Goal: Information Seeking & Learning: Check status

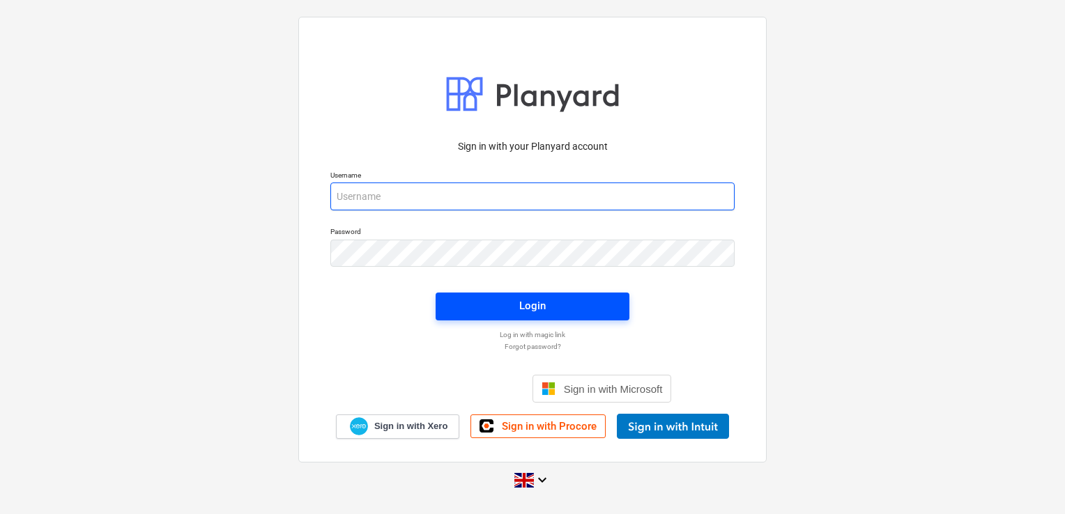
type input "[PERSON_NAME][EMAIL_ADDRESS][DOMAIN_NAME]"
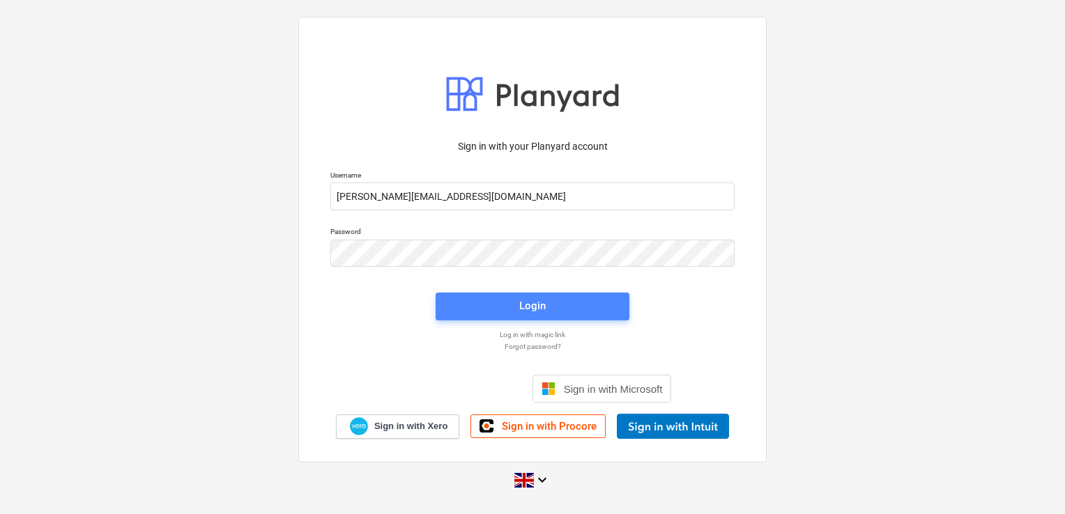
click at [504, 314] on span "Login" at bounding box center [532, 306] width 160 height 18
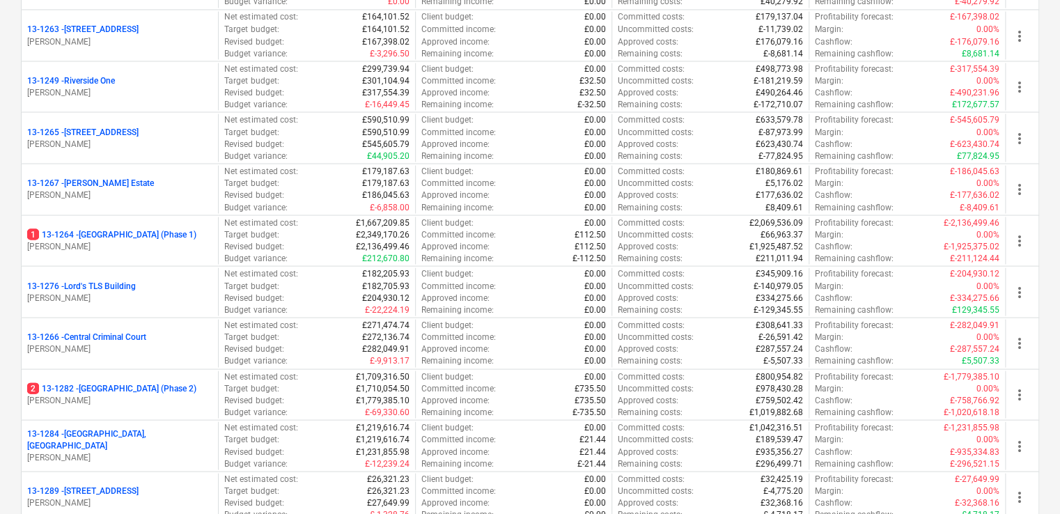
scroll to position [1292, 0]
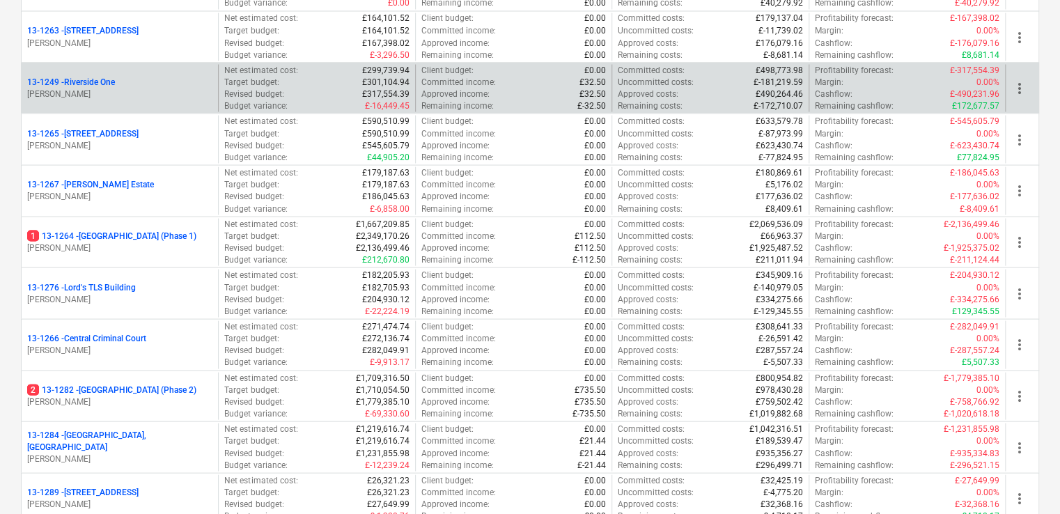
click at [114, 76] on p "13-1249 - [GEOGRAPHIC_DATA]" at bounding box center [71, 82] width 88 height 12
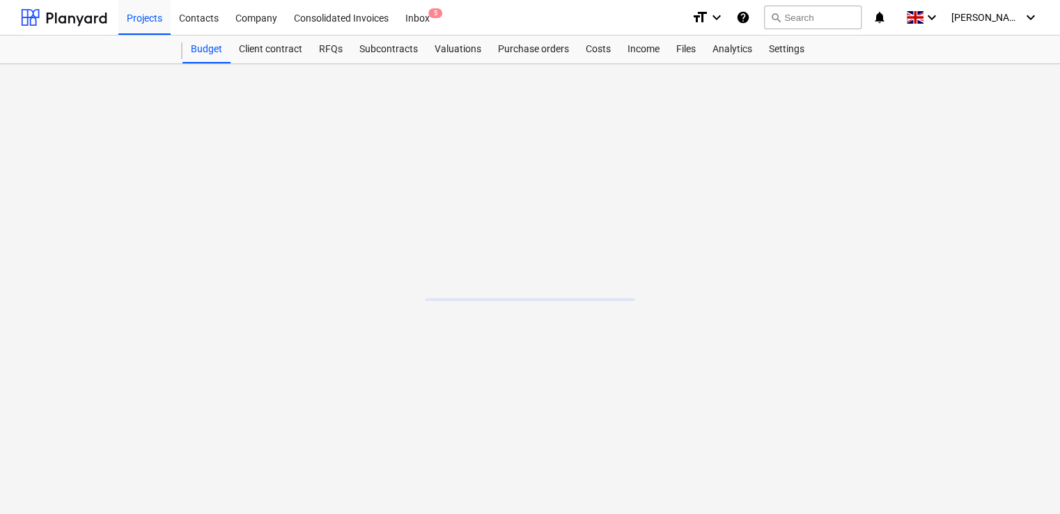
click at [114, 76] on main at bounding box center [530, 289] width 1060 height 450
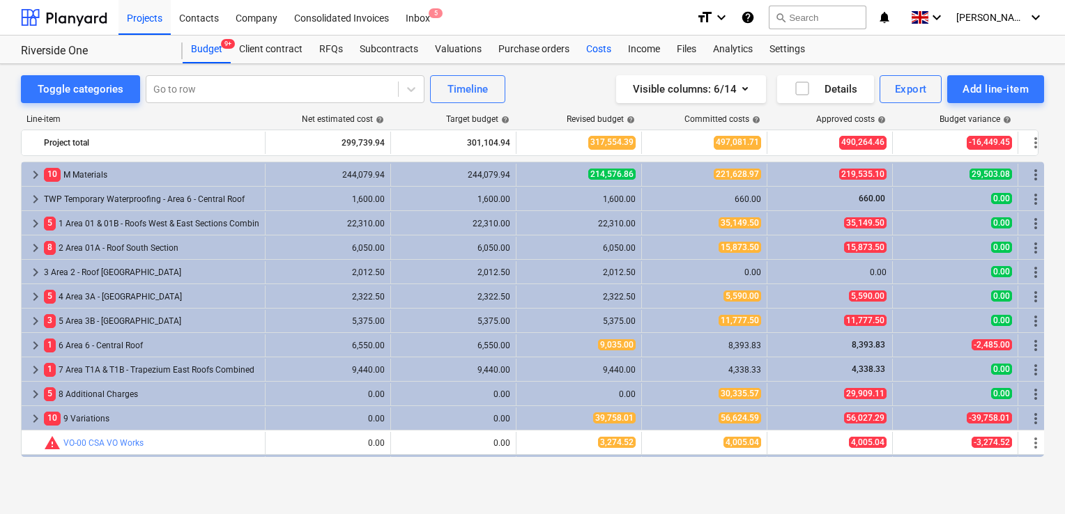
click at [593, 49] on div "Costs" at bounding box center [599, 50] width 42 height 28
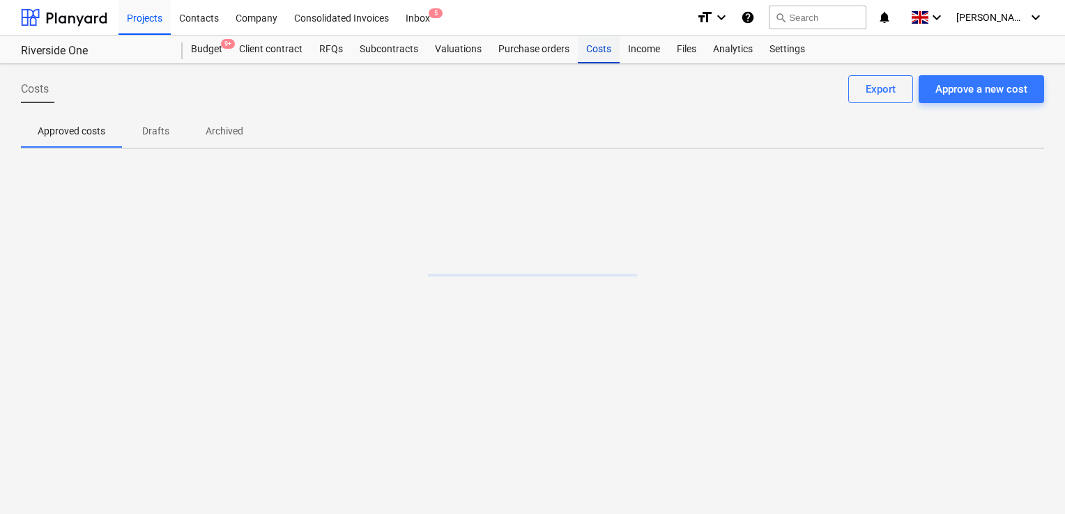
click at [593, 49] on div "Costs" at bounding box center [599, 50] width 42 height 28
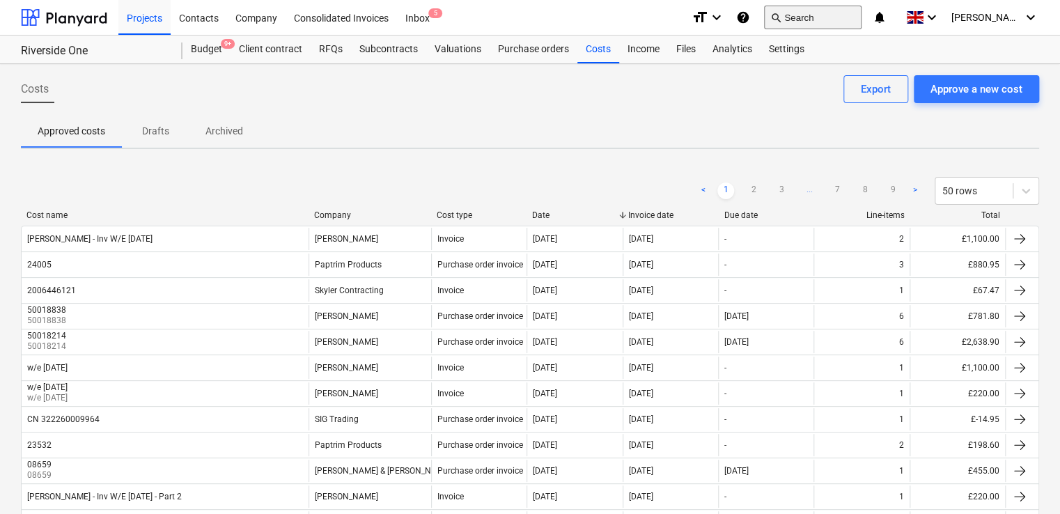
click at [833, 13] on button "search Search" at bounding box center [813, 18] width 98 height 24
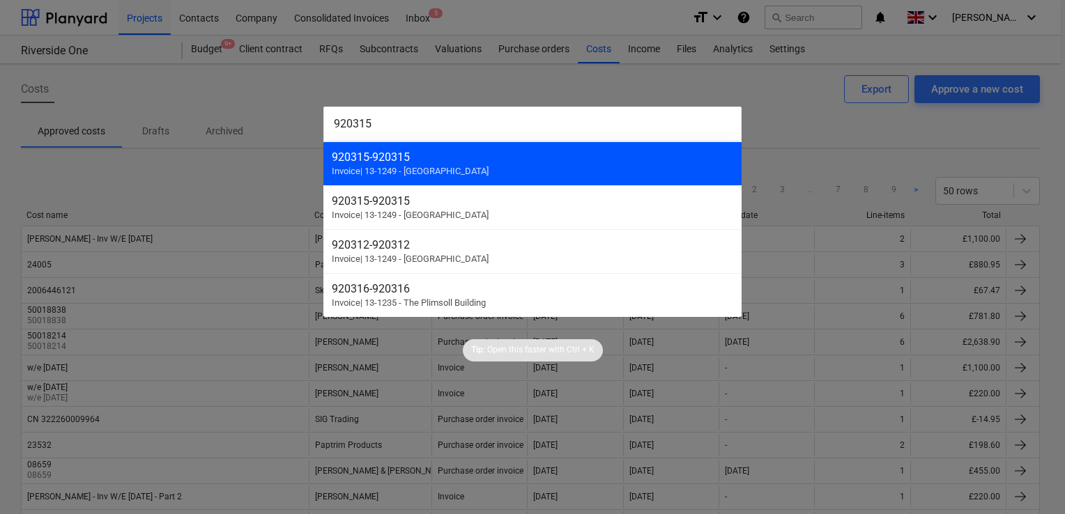
type input "920315"
click at [400, 147] on div "920315 - 920315 Invoice | 13-1249 - [GEOGRAPHIC_DATA]" at bounding box center [532, 163] width 418 height 44
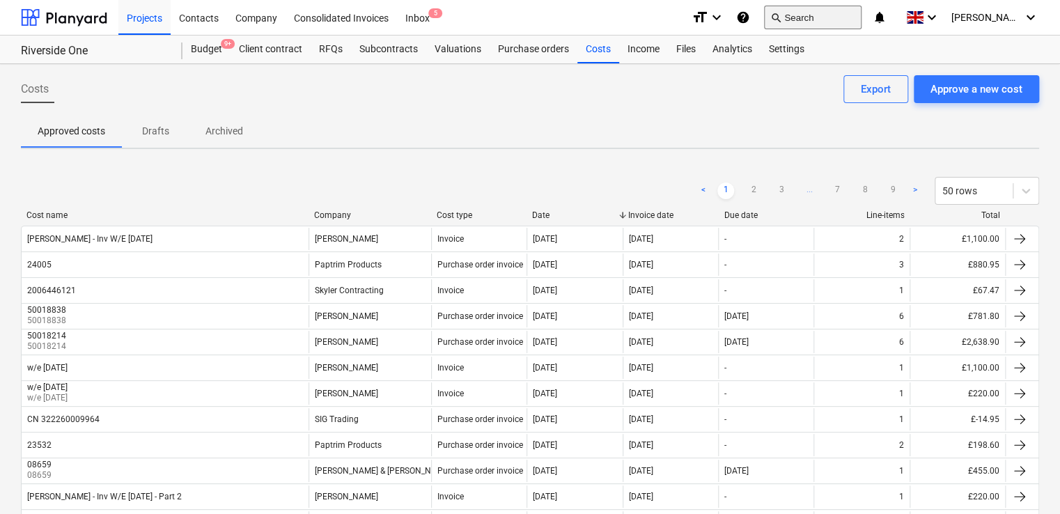
click at [818, 15] on button "search Search" at bounding box center [813, 18] width 98 height 24
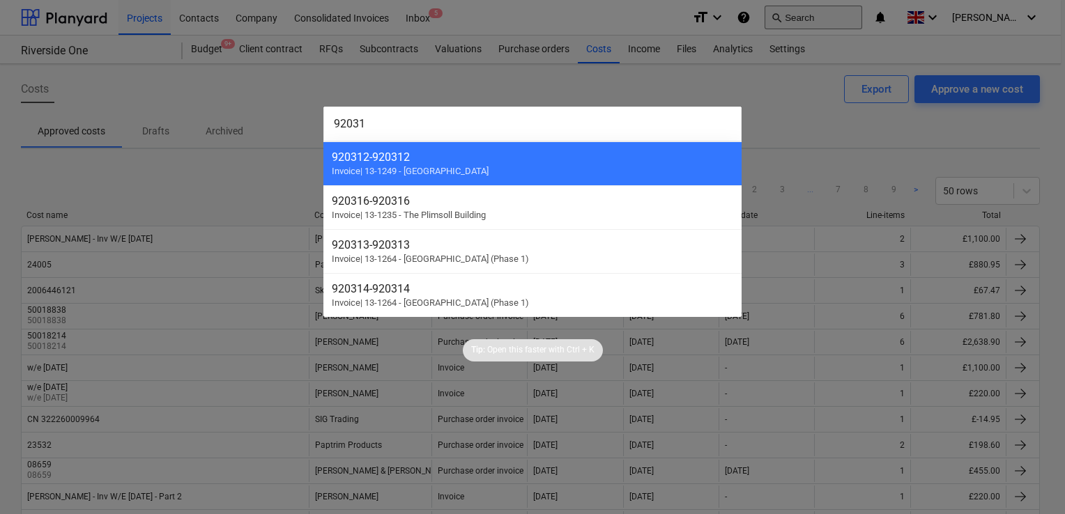
type input "920315"
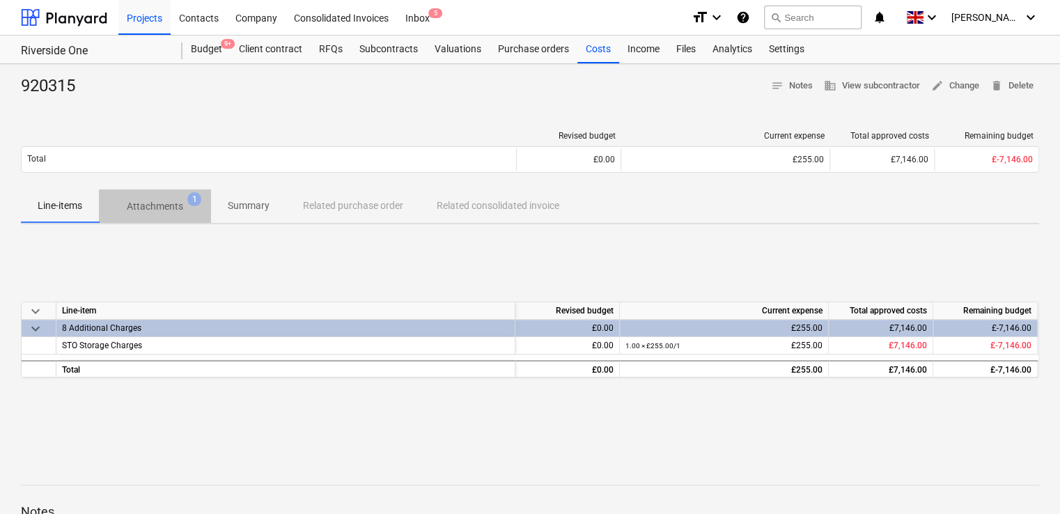
click at [141, 203] on p "Attachments" at bounding box center [155, 206] width 56 height 15
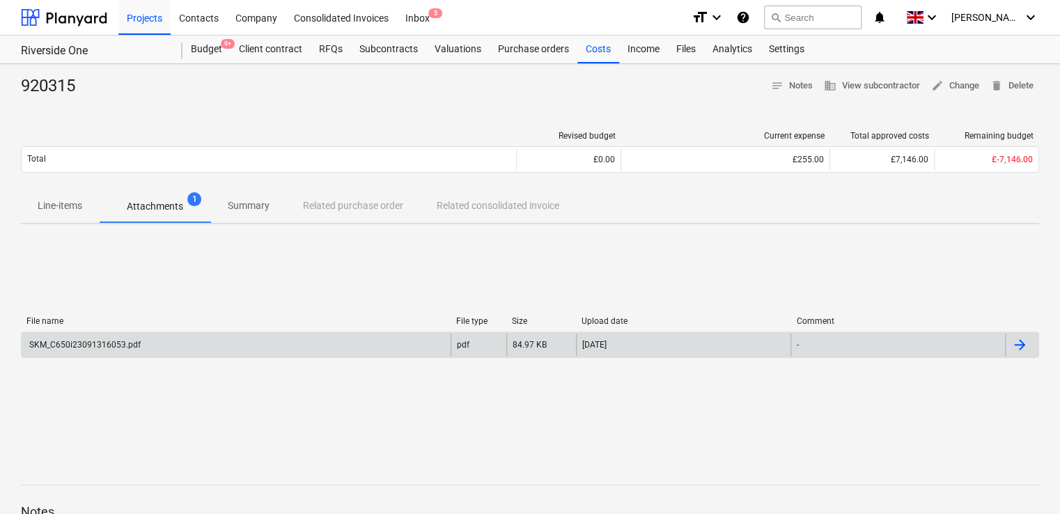
click at [113, 345] on div "SKM_C650i23091316053.pdf" at bounding box center [84, 345] width 114 height 10
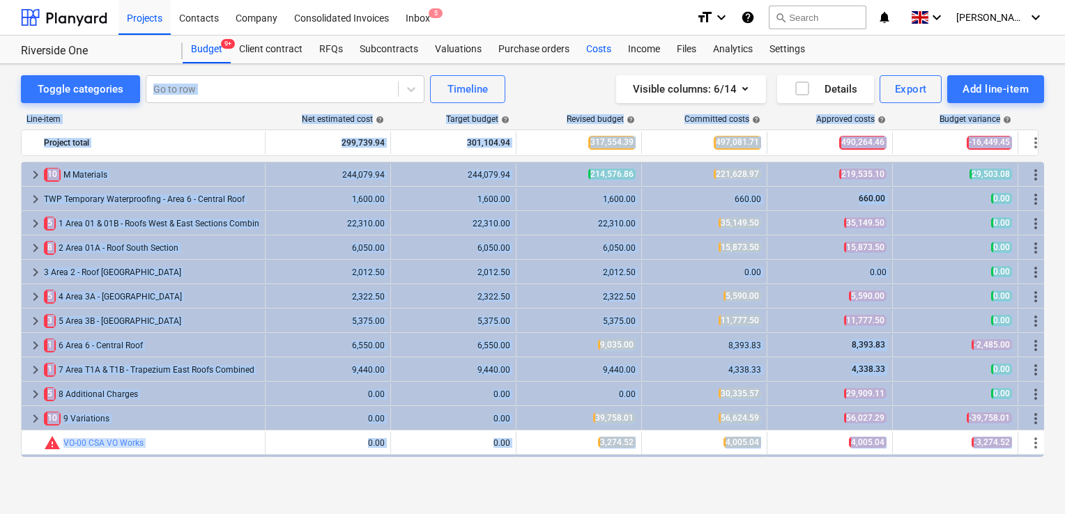
click at [582, 50] on div "Costs" at bounding box center [599, 50] width 42 height 28
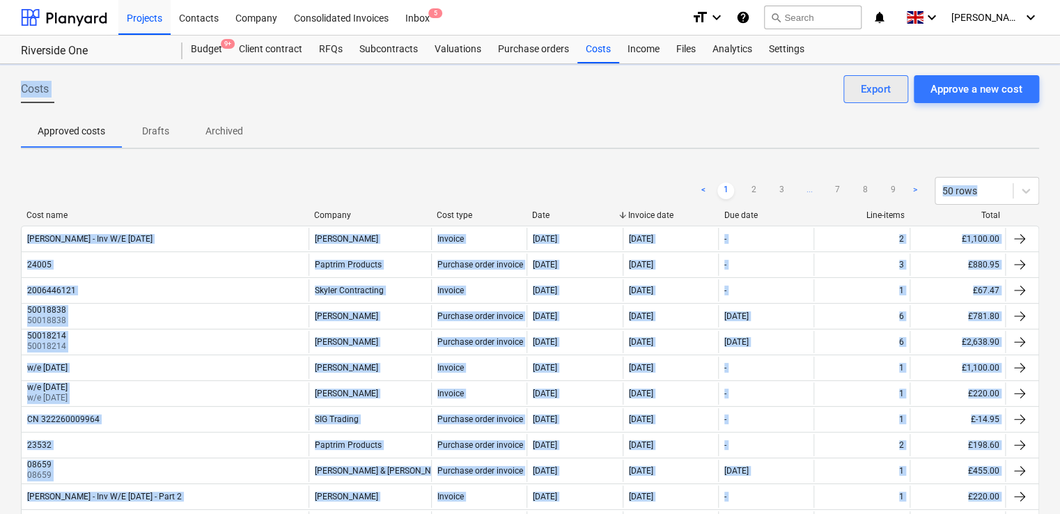
click at [881, 86] on div "Export" at bounding box center [876, 89] width 30 height 18
click at [54, 213] on div "Cost name" at bounding box center [164, 215] width 277 height 10
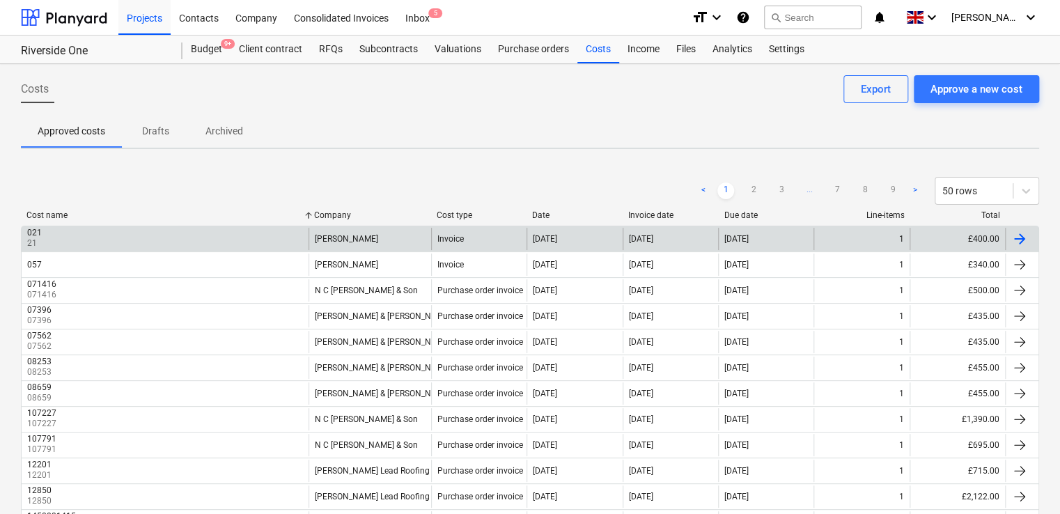
click at [991, 229] on div "£400.00" at bounding box center [957, 239] width 95 height 22
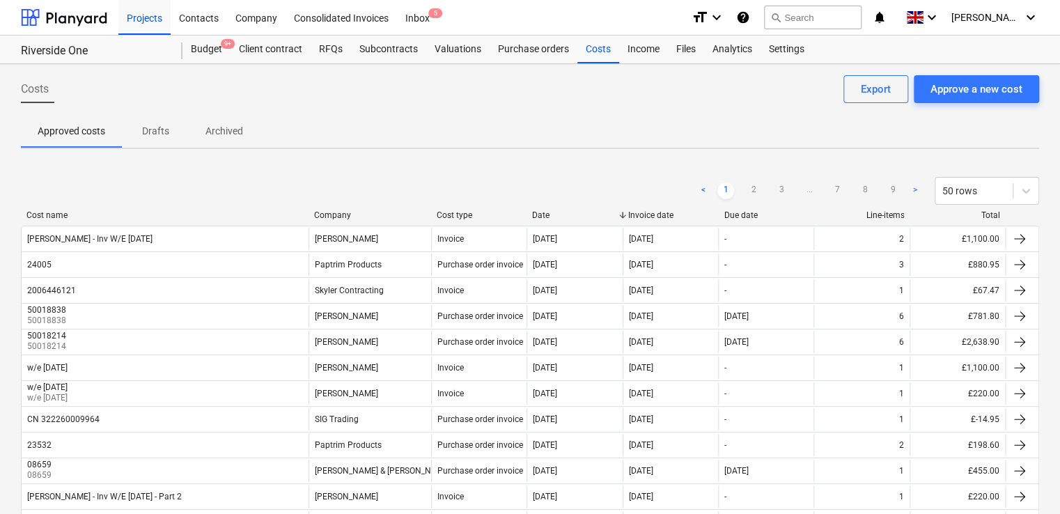
click at [959, 215] on div "Total" at bounding box center [957, 215] width 85 height 10
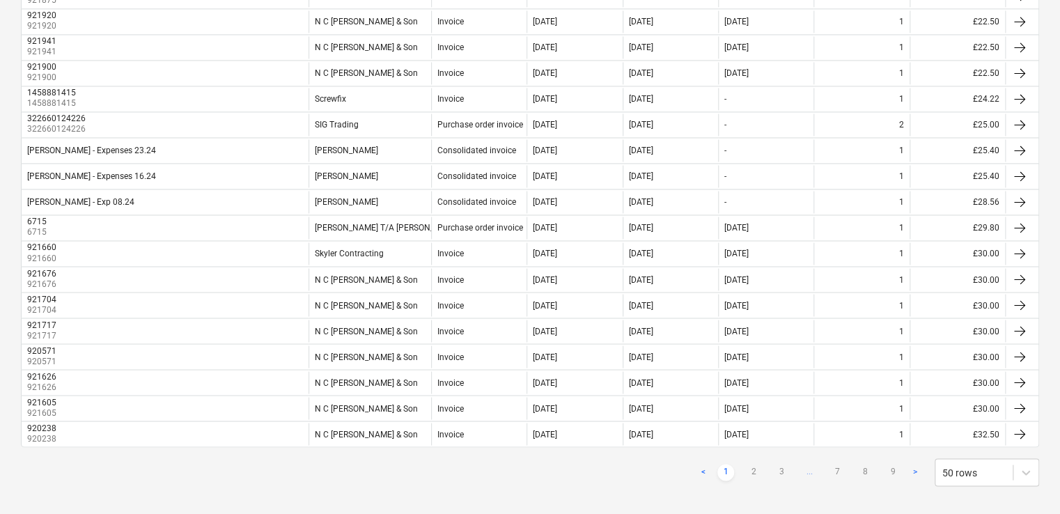
scroll to position [1072, 0]
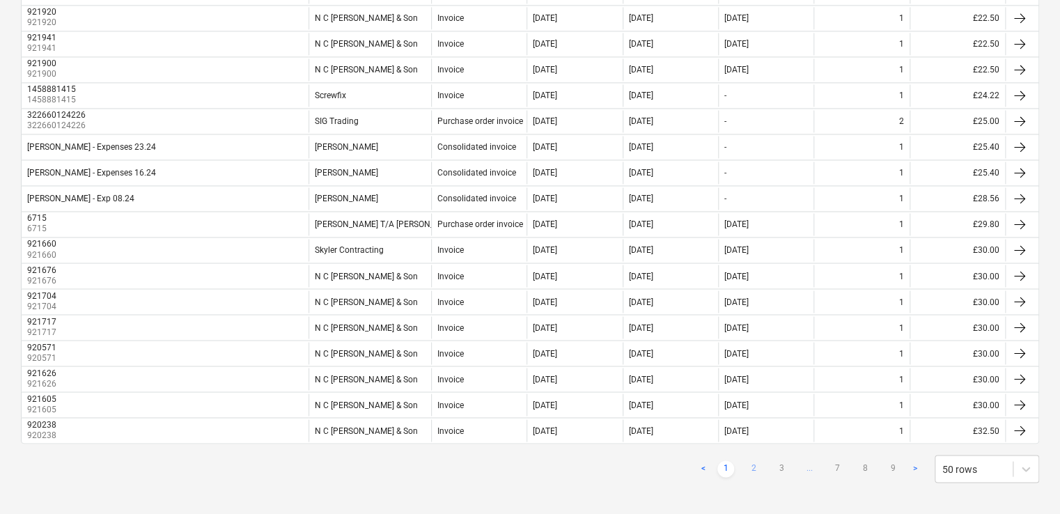
click at [752, 461] on link "2" at bounding box center [753, 469] width 17 height 17
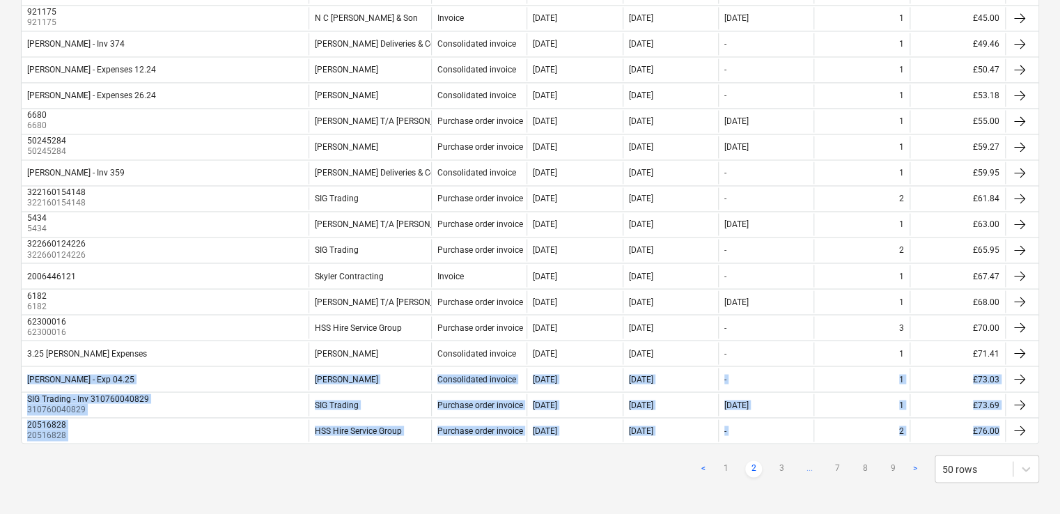
drag, startPoint x: 1059, startPoint y: 417, endPoint x: 1056, endPoint y: 349, distance: 67.6
click at [833, 461] on link "7" at bounding box center [837, 469] width 17 height 17
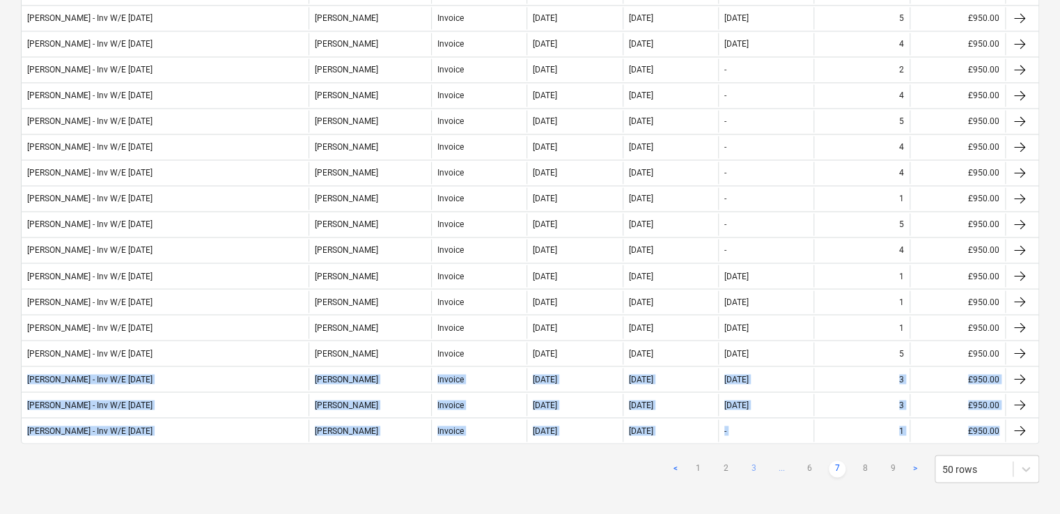
click at [755, 461] on link "3" at bounding box center [753, 469] width 17 height 17
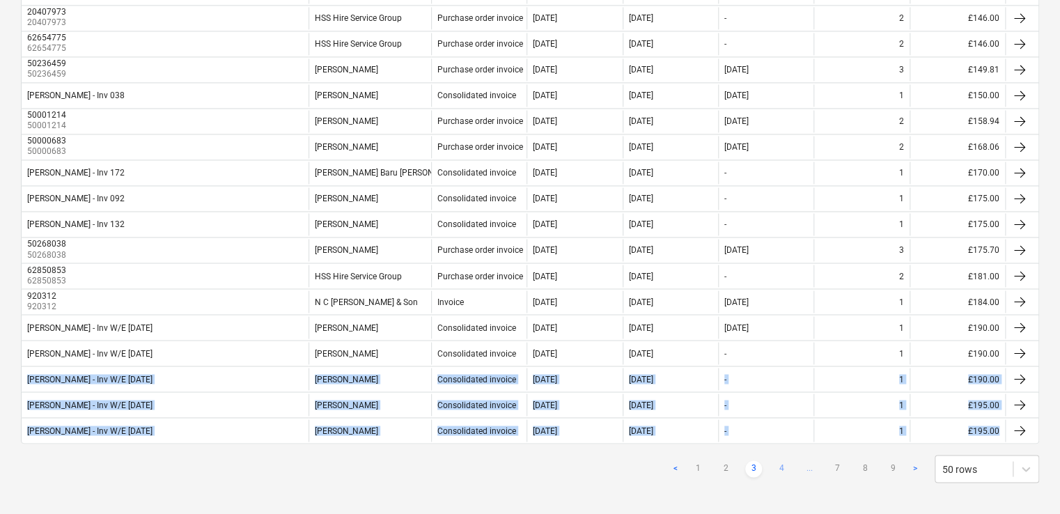
click at [783, 461] on link "4" at bounding box center [781, 469] width 17 height 17
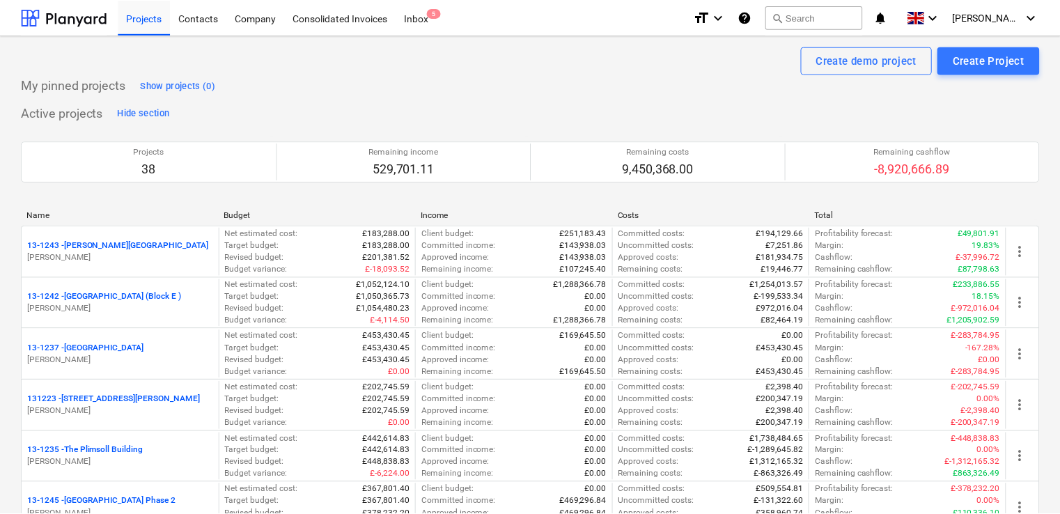
scroll to position [1292, 0]
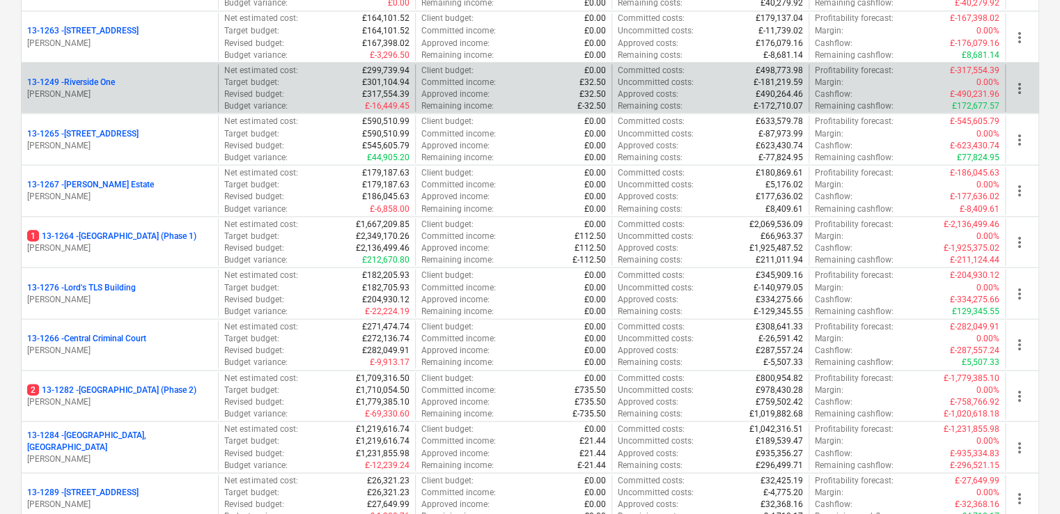
click at [99, 76] on p "13-1249 - [GEOGRAPHIC_DATA]" at bounding box center [71, 82] width 88 height 12
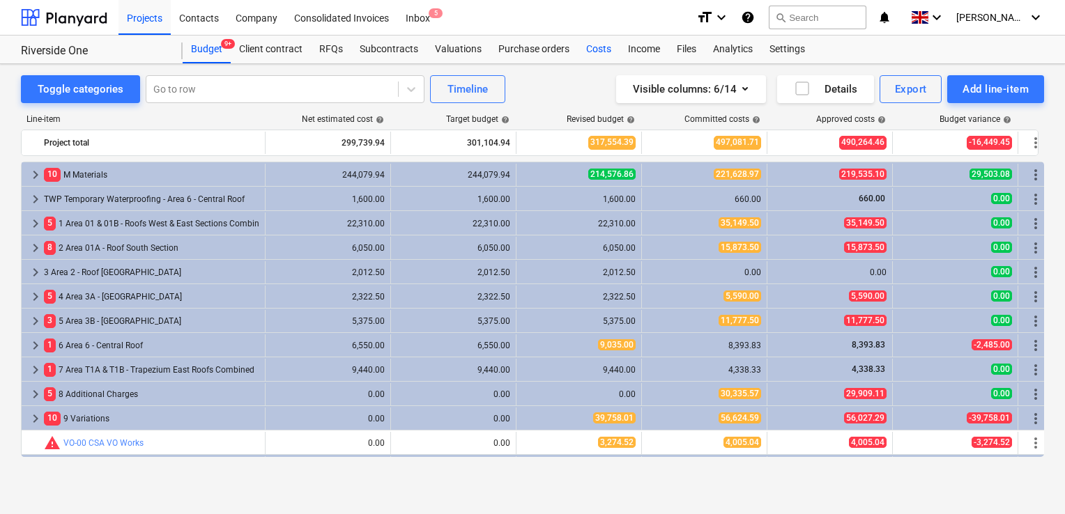
click at [591, 52] on div "Costs" at bounding box center [599, 50] width 42 height 28
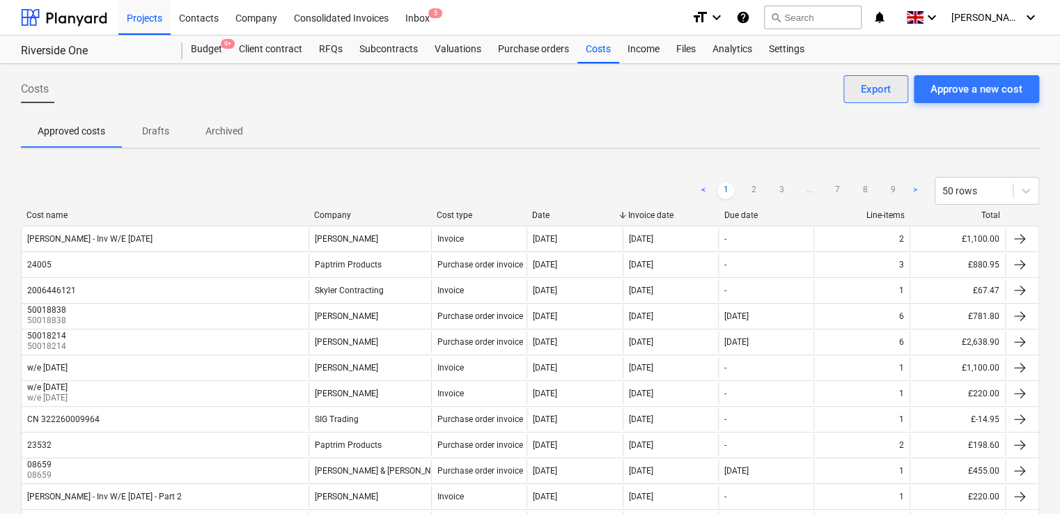
click at [869, 91] on div "Export" at bounding box center [876, 89] width 30 height 18
click at [556, 89] on div "Costs Approve a new cost Export" at bounding box center [530, 94] width 1019 height 39
click at [817, 15] on button "search Search" at bounding box center [813, 18] width 98 height 24
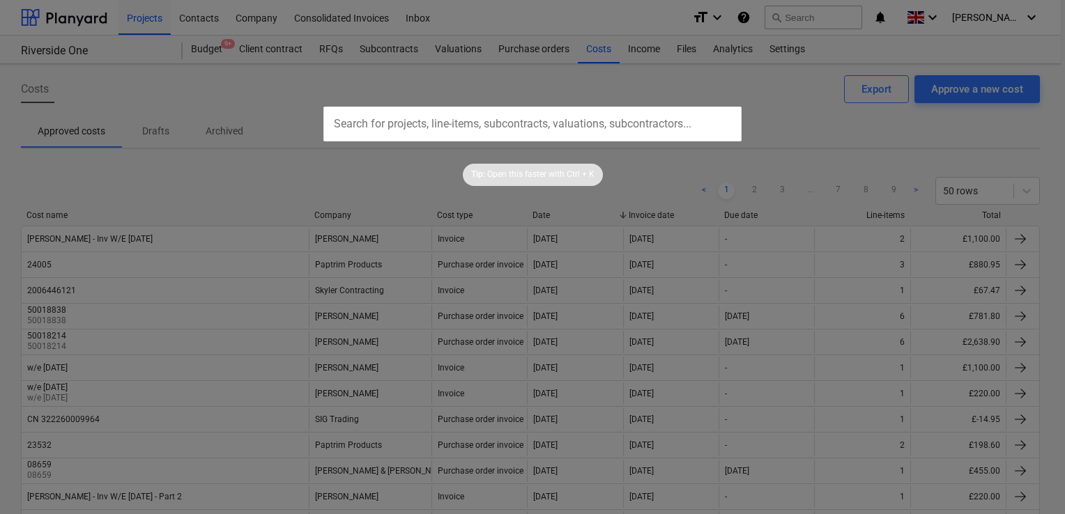
click at [764, 105] on div at bounding box center [532, 257] width 1065 height 514
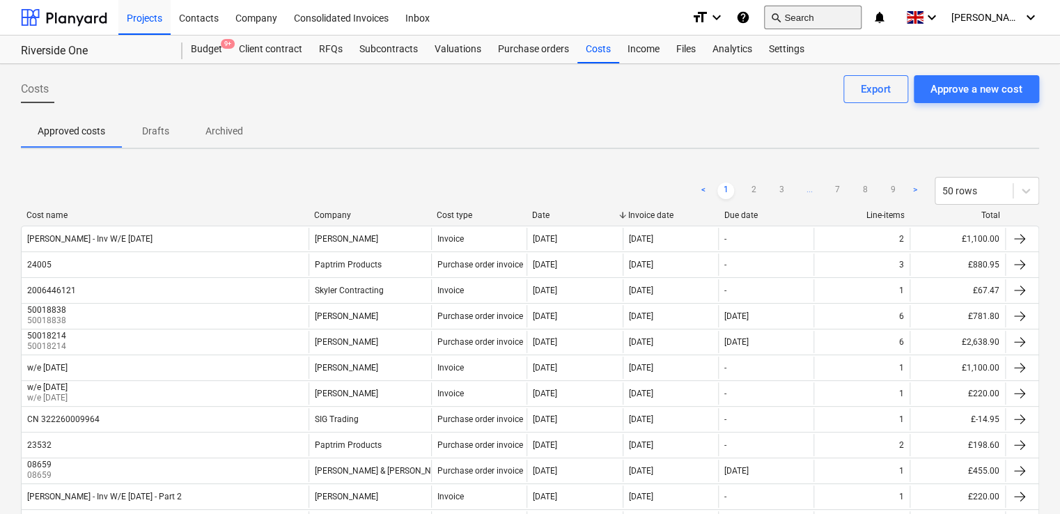
click at [851, 22] on button "search Search" at bounding box center [813, 18] width 98 height 24
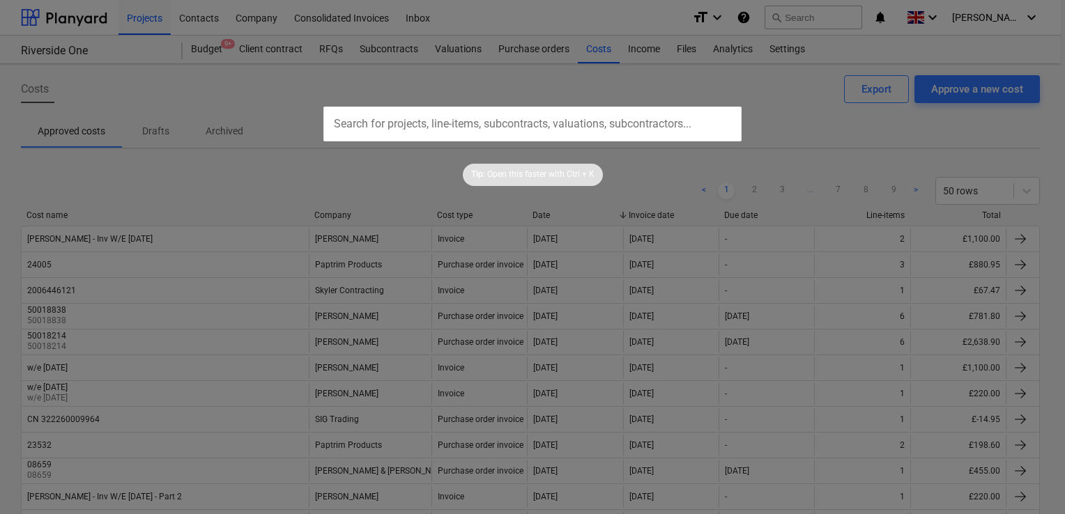
click at [821, 15] on div at bounding box center [532, 257] width 1065 height 514
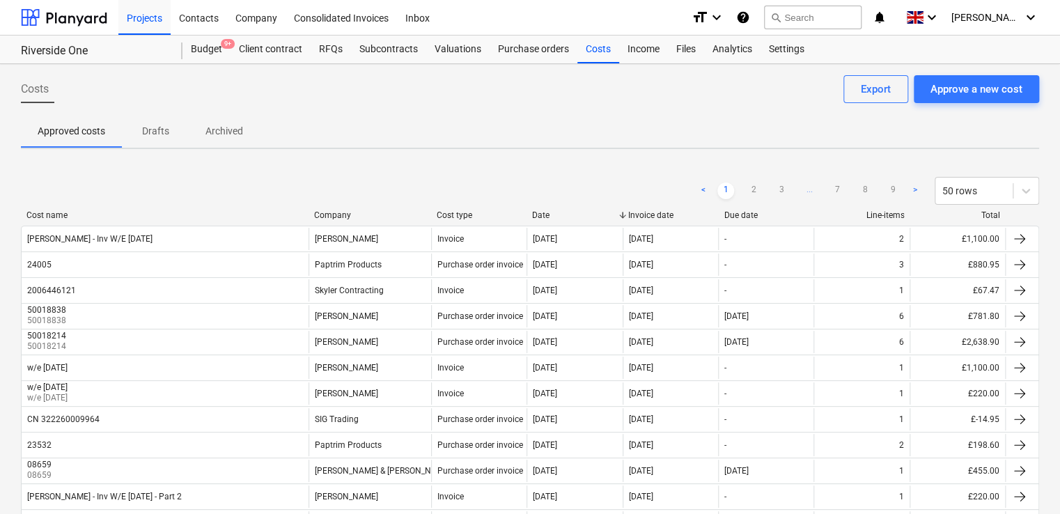
click at [821, 15] on button "search Search" at bounding box center [813, 18] width 98 height 24
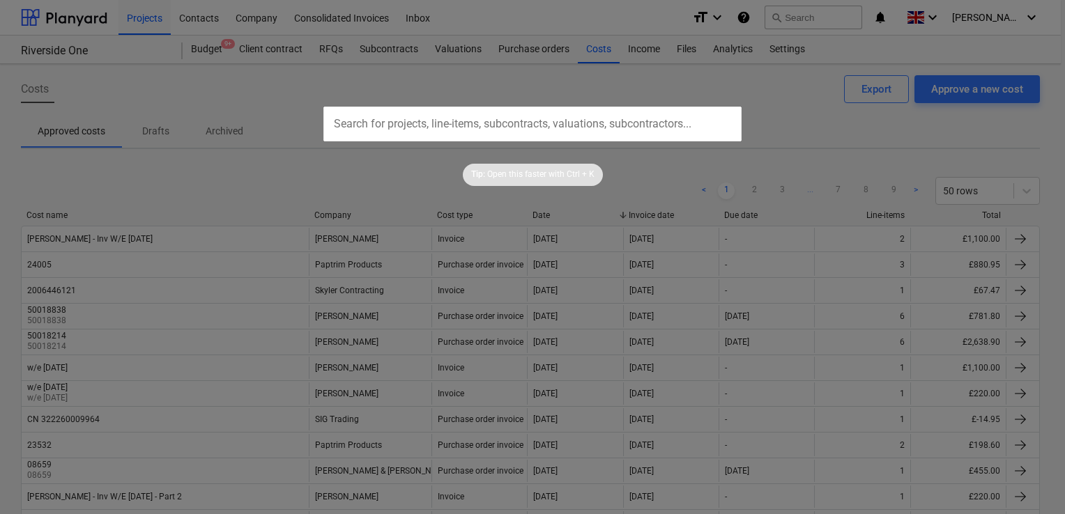
click at [821, 15] on div at bounding box center [532, 257] width 1065 height 514
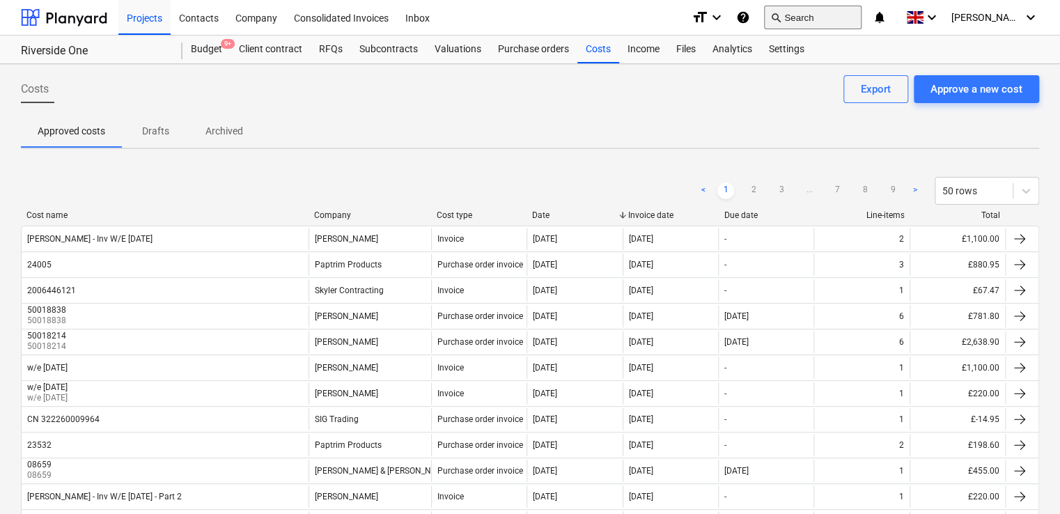
click at [821, 15] on button "search Search" at bounding box center [813, 18] width 98 height 24
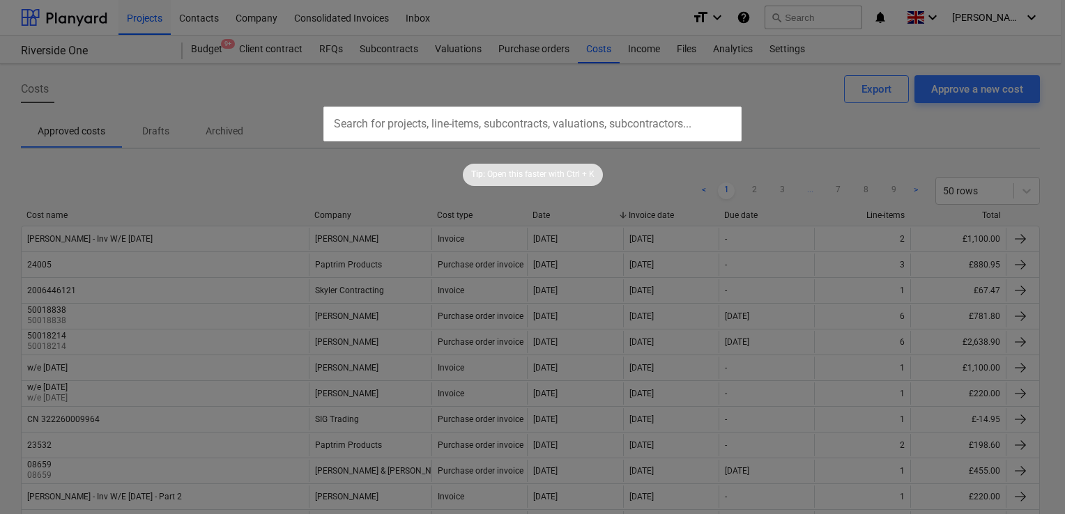
click at [430, 121] on input "text" at bounding box center [532, 124] width 418 height 35
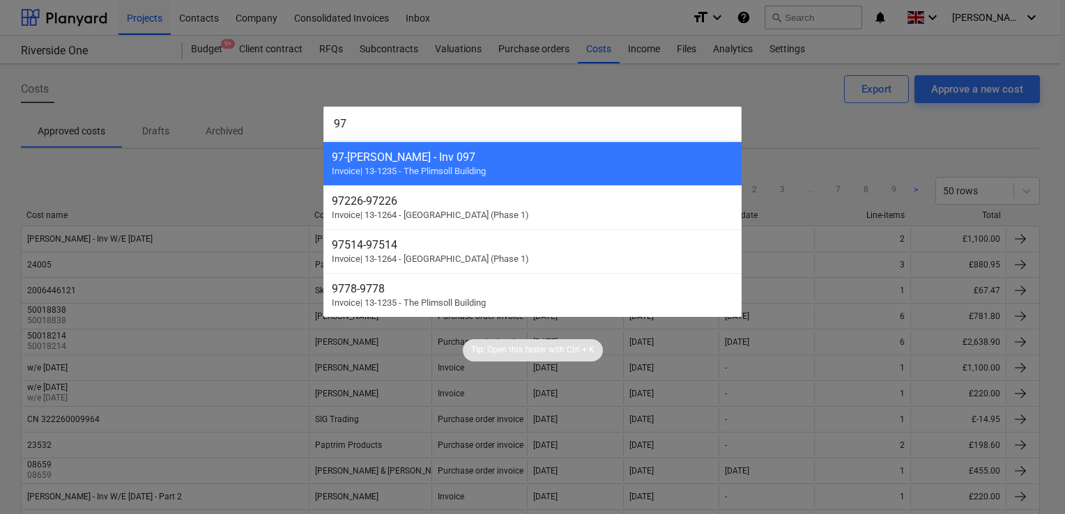
type input "9"
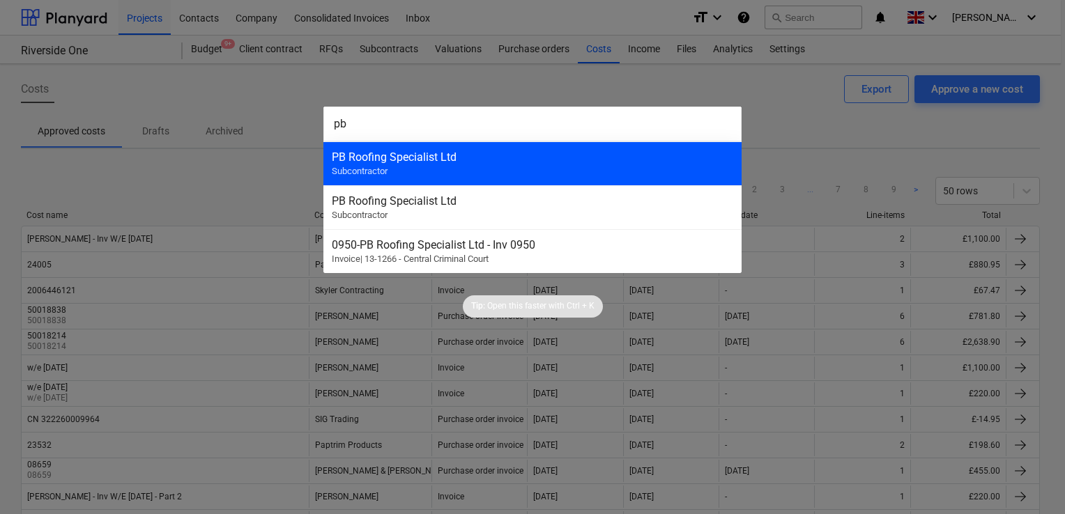
type input "pb"
click at [388, 151] on div "PB Roofing Specialist Ltd" at bounding box center [532, 156] width 401 height 13
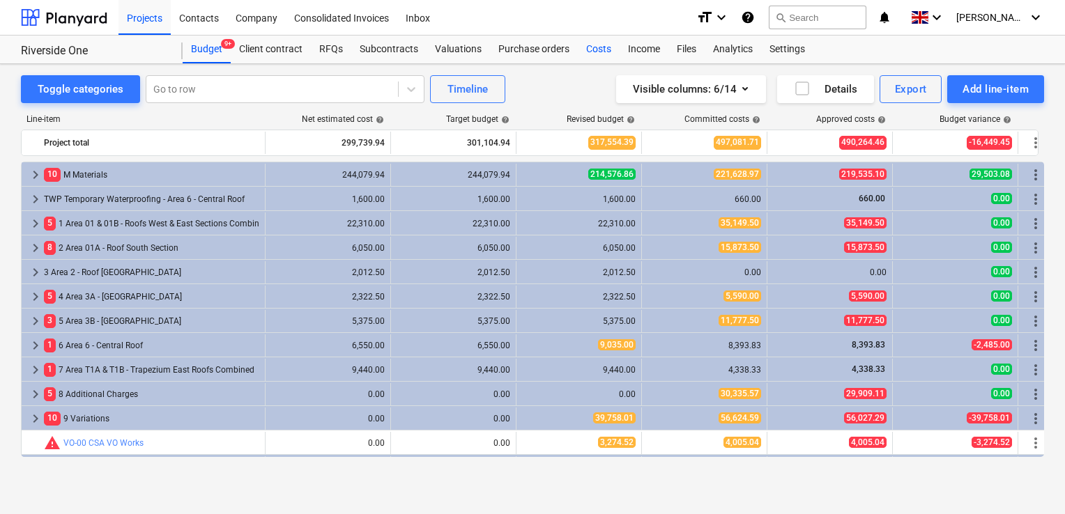
click at [596, 49] on div "Costs" at bounding box center [599, 50] width 42 height 28
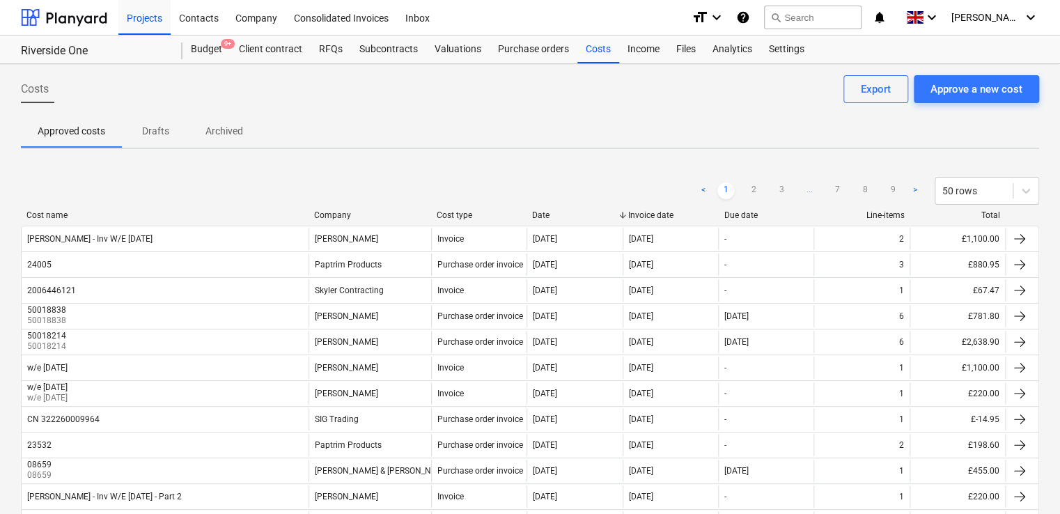
click at [951, 218] on div "Total" at bounding box center [957, 215] width 85 height 10
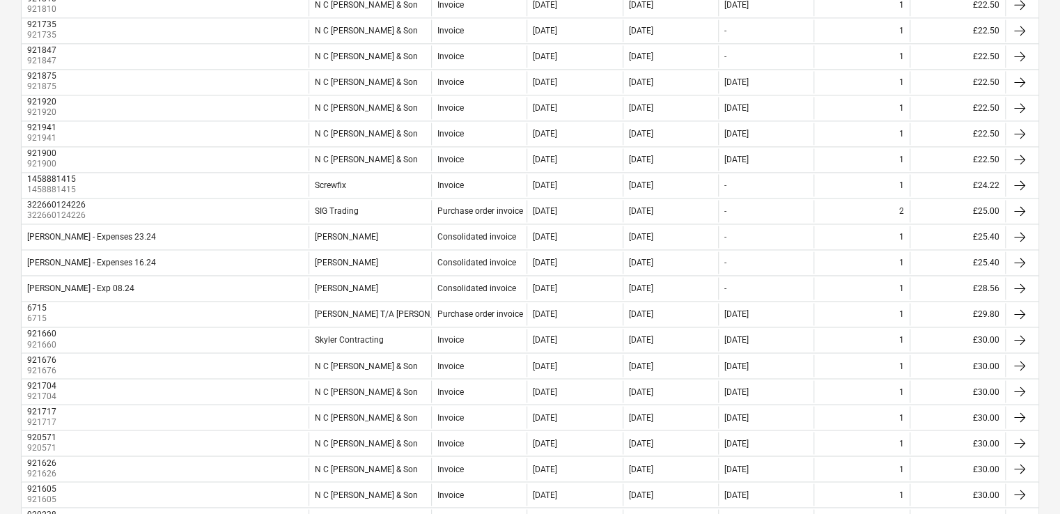
scroll to position [1072, 0]
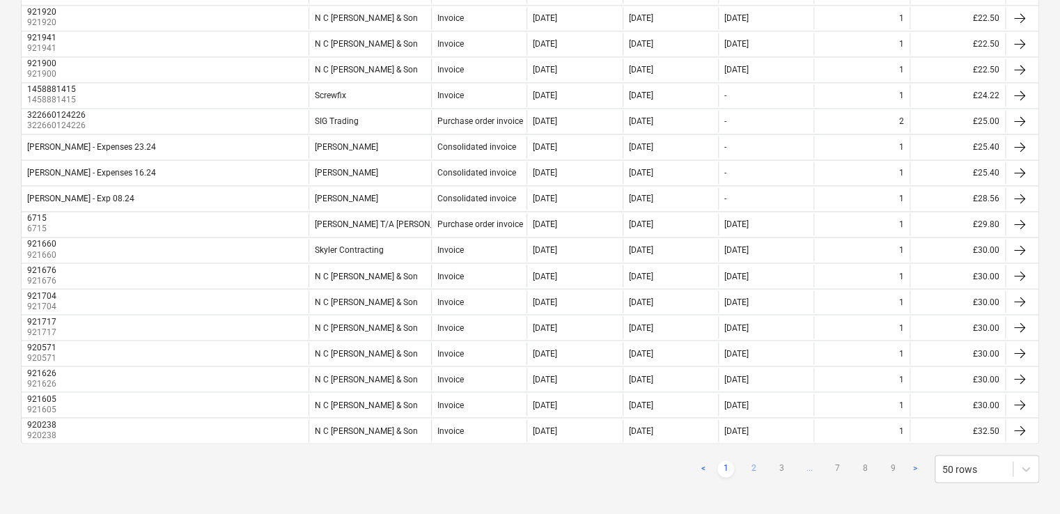
click at [753, 461] on link "2" at bounding box center [753, 469] width 17 height 17
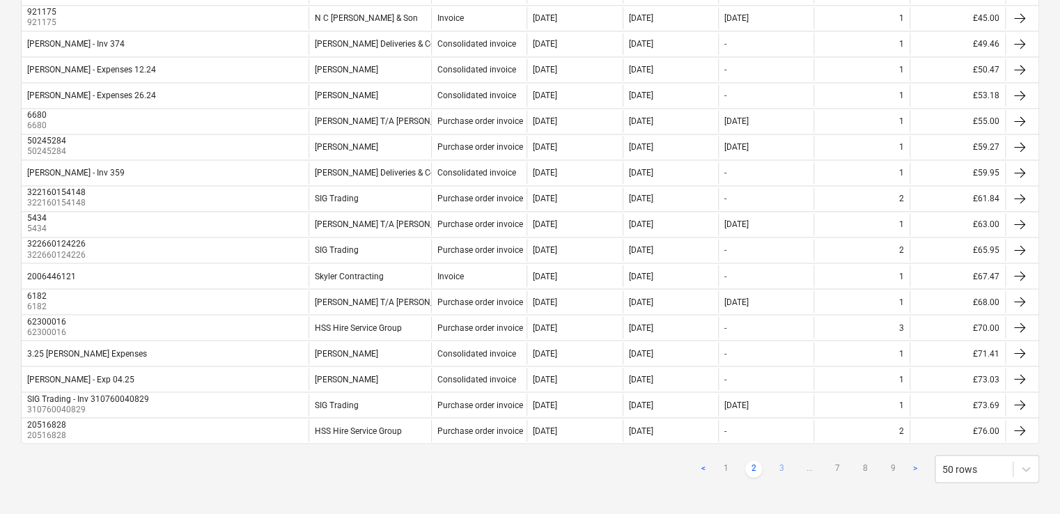
click at [780, 461] on link "3" at bounding box center [781, 469] width 17 height 17
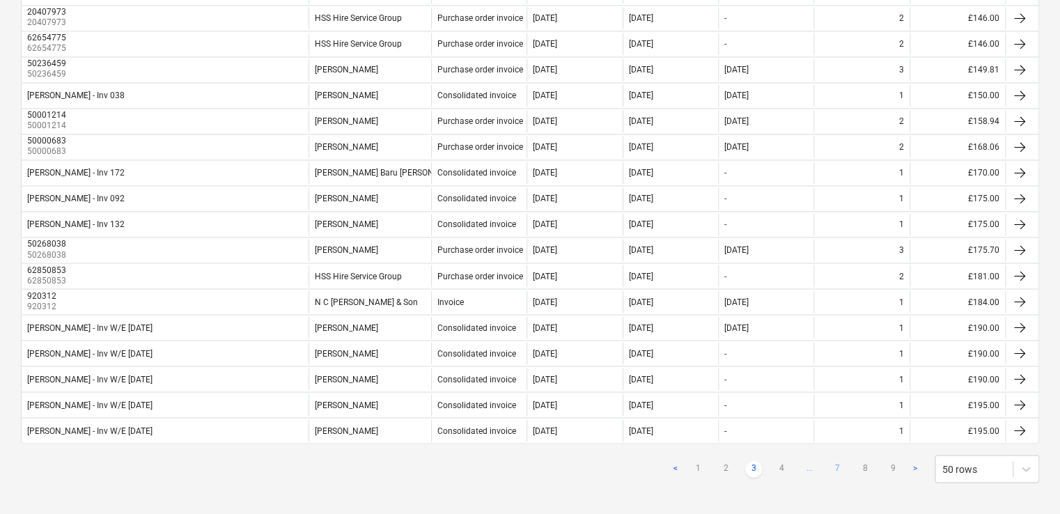
click at [841, 461] on link "7" at bounding box center [837, 469] width 17 height 17
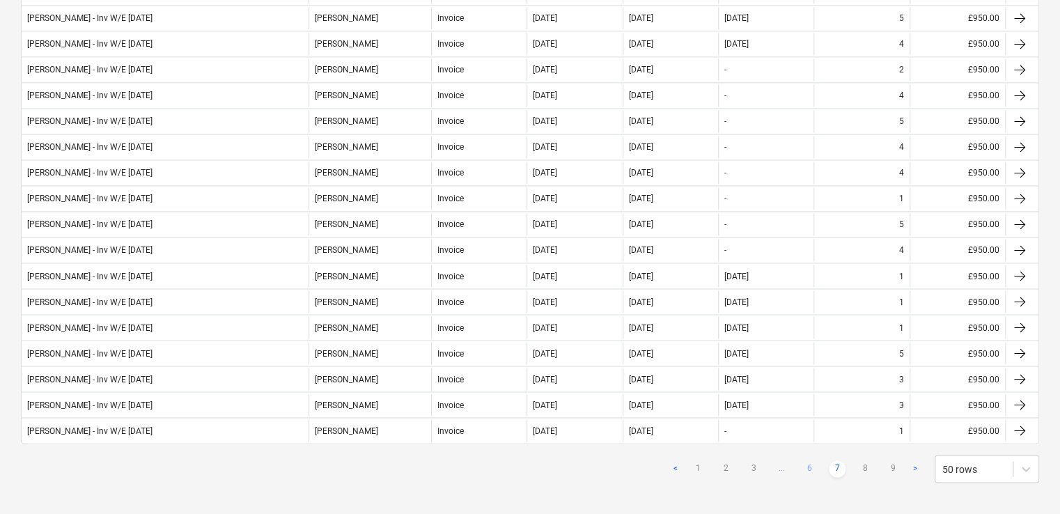
click at [816, 461] on link "6" at bounding box center [809, 469] width 17 height 17
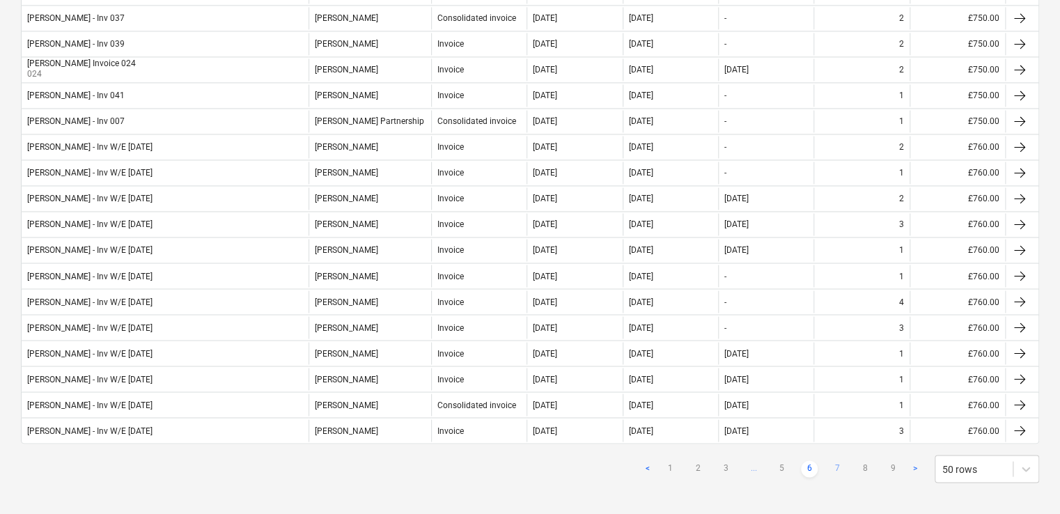
click at [829, 461] on link "7" at bounding box center [837, 469] width 17 height 17
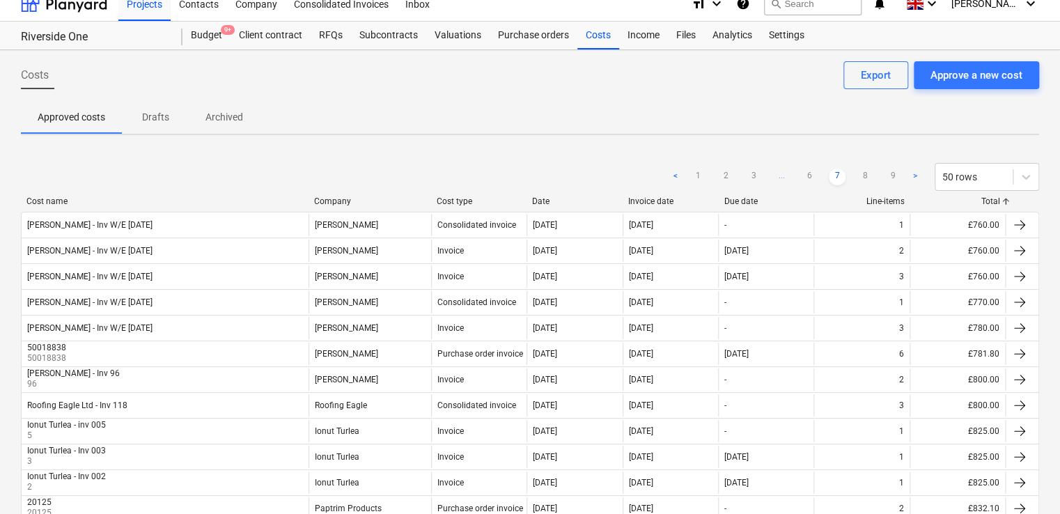
scroll to position [0, 0]
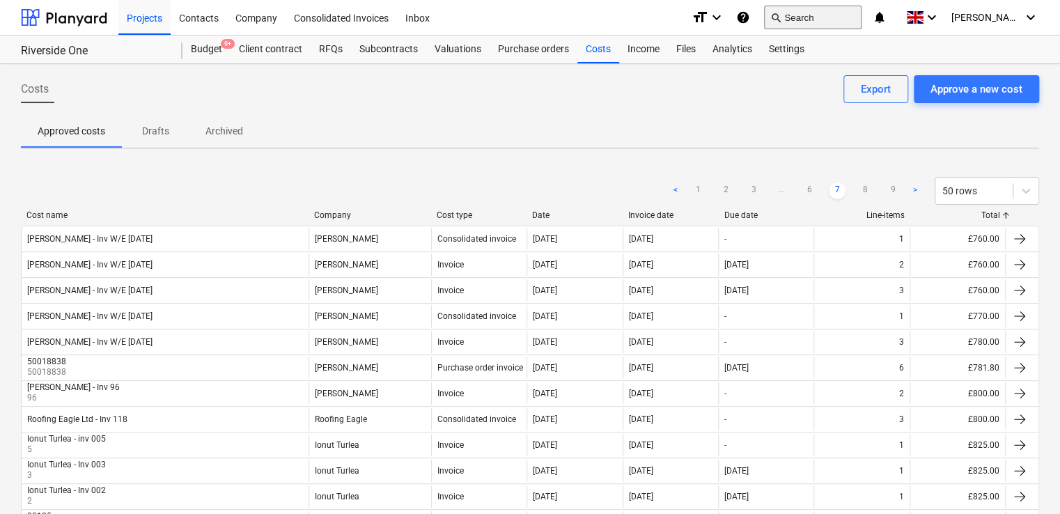
click at [859, 16] on button "search Search" at bounding box center [813, 18] width 98 height 24
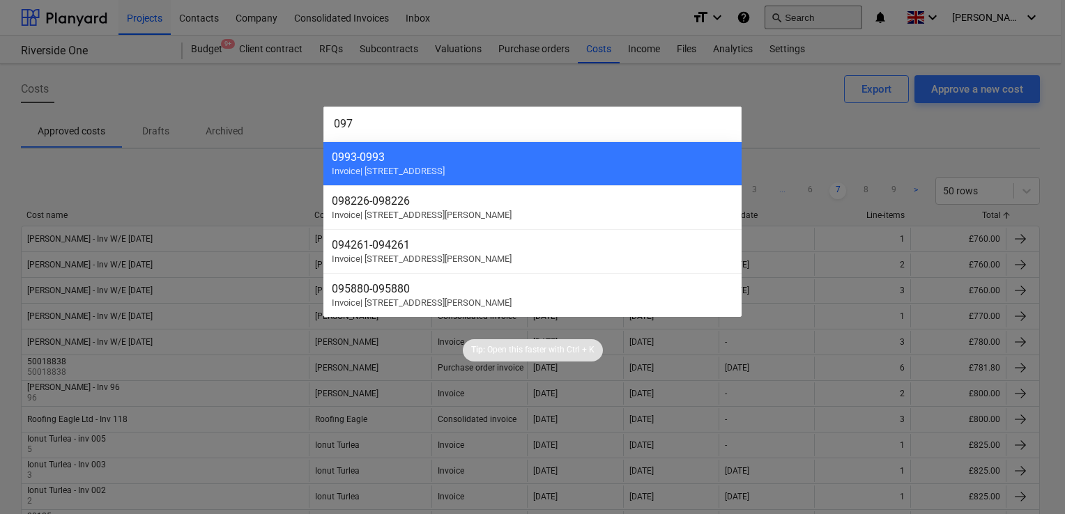
type input "0978"
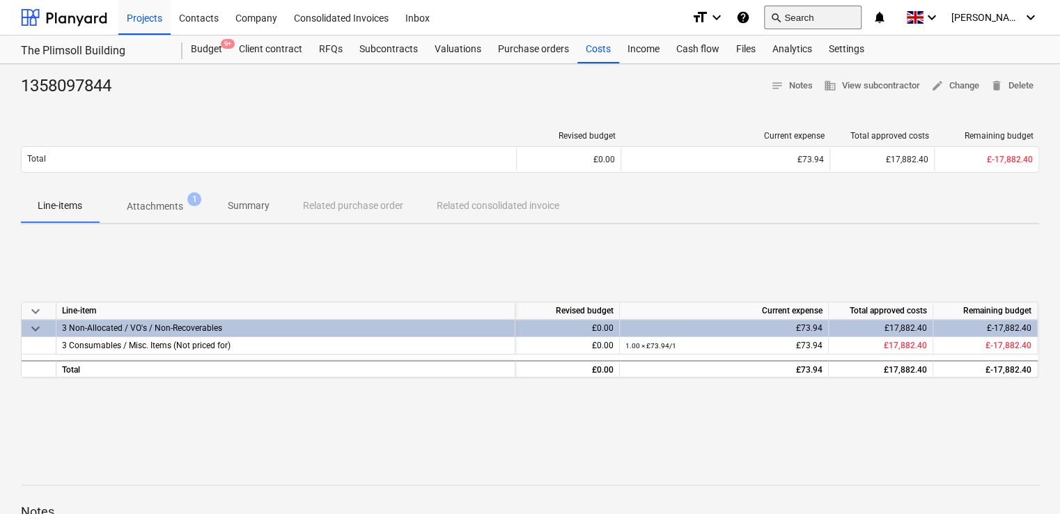
click at [827, 6] on button "search Search" at bounding box center [813, 18] width 98 height 24
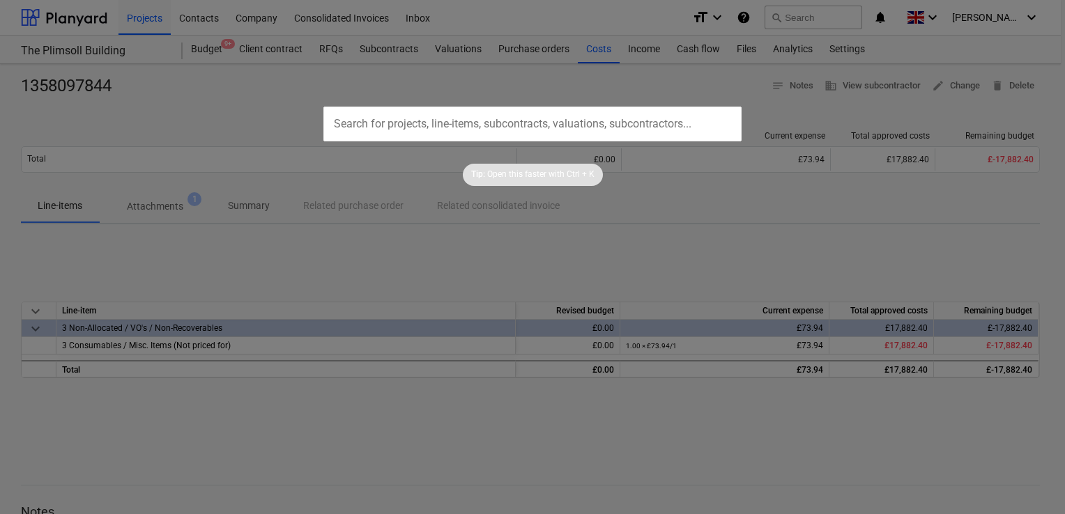
click at [504, 127] on input "text" at bounding box center [532, 124] width 418 height 35
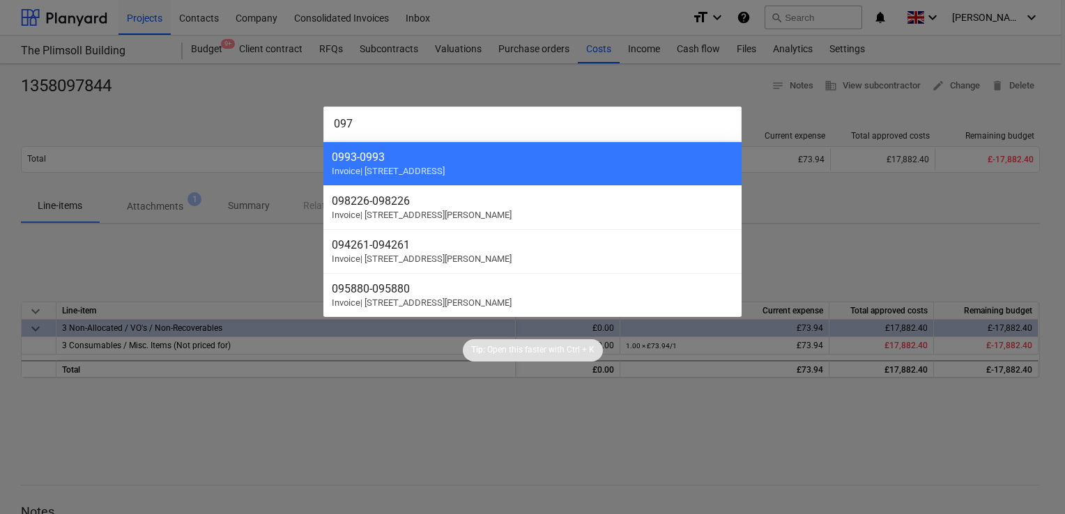
type input "0978"
